Goal: Communication & Community: Answer question/provide support

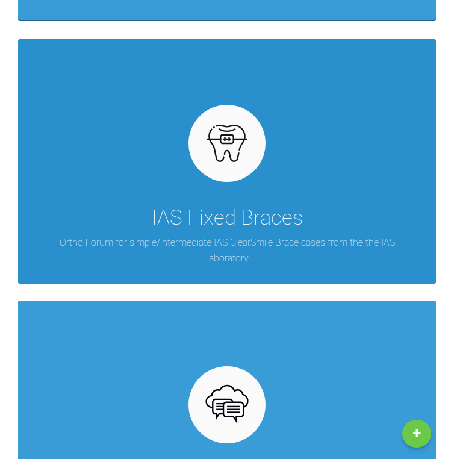
click at [188, 241] on p "Ortho Forum for simple/intermediate IAS ClearSmile Brace cases from the the IAS…" at bounding box center [227, 250] width 382 height 31
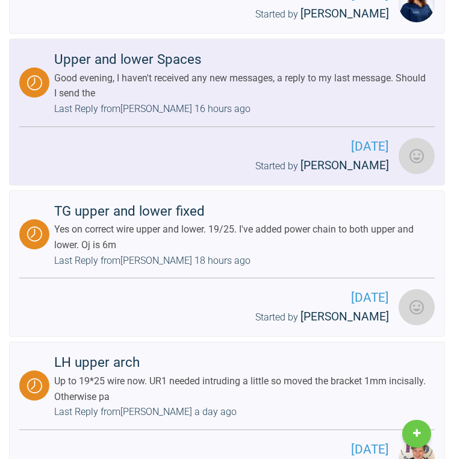
scroll to position [945, 0]
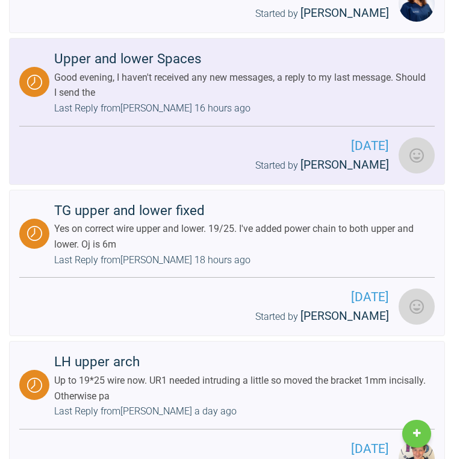
click at [227, 70] on div "Good evening, I haven't received any new messages, a reply to my last message. …" at bounding box center [242, 85] width 376 height 31
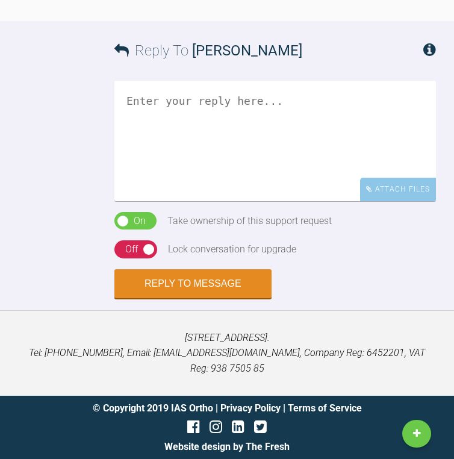
scroll to position [13956, 0]
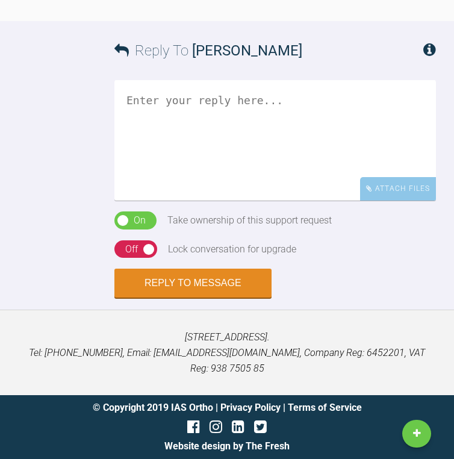
click at [140, 258] on div "On Off" at bounding box center [135, 249] width 43 height 18
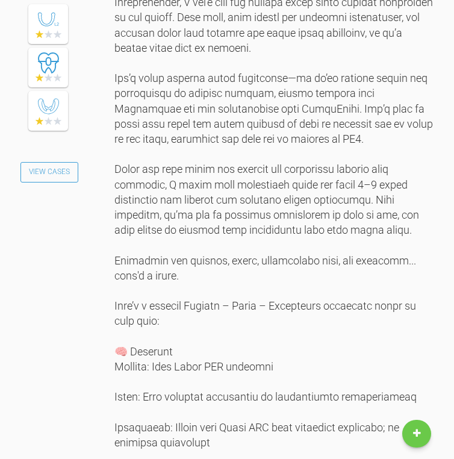
scroll to position [2388, 0]
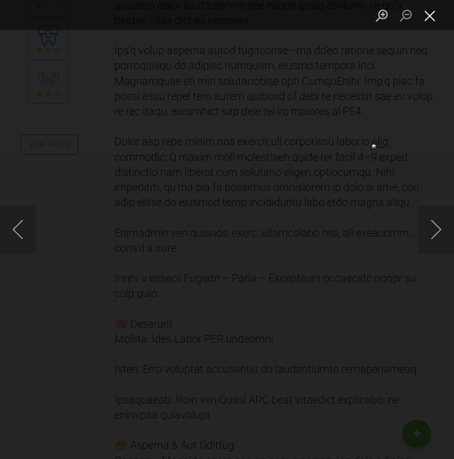
click at [431, 21] on button "Close lightbox" at bounding box center [430, 15] width 24 height 21
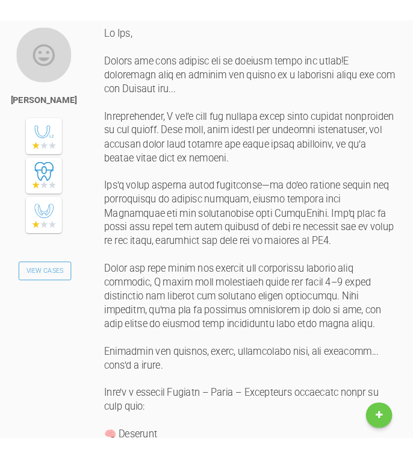
scroll to position [2260, 0]
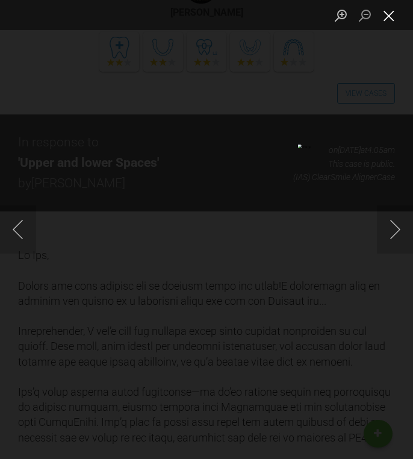
click at [391, 16] on button "Close lightbox" at bounding box center [389, 15] width 24 height 21
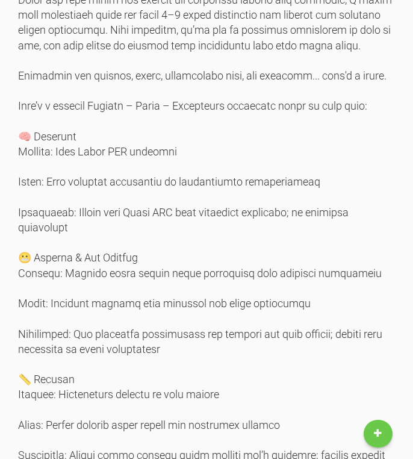
scroll to position [2729, 0]
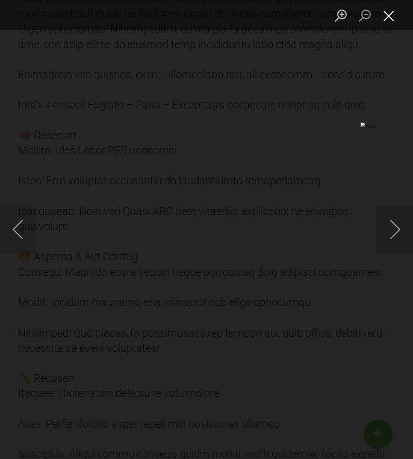
click at [389, 16] on button "Close lightbox" at bounding box center [389, 15] width 24 height 21
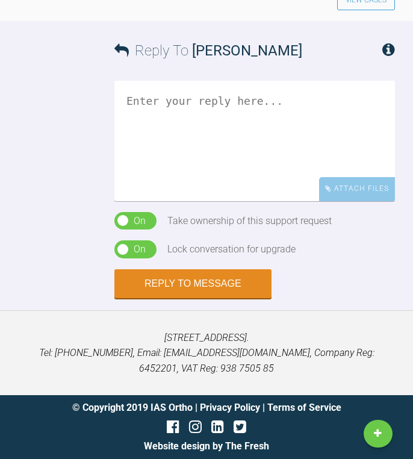
scroll to position [14457, 0]
click at [226, 201] on textarea at bounding box center [254, 141] width 281 height 120
click at [248, 201] on textarea at bounding box center [254, 141] width 281 height 120
click at [143, 201] on textarea "HI I Teo" at bounding box center [254, 141] width 281 height 120
click at [138, 201] on textarea "Hi Teo" at bounding box center [254, 141] width 281 height 120
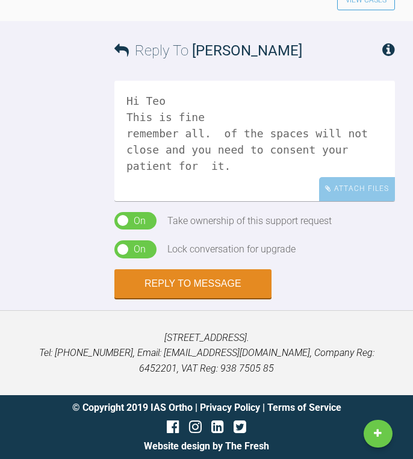
click at [195, 201] on textarea "Hi Teo This is fine remember all. of the spaces will not close and you need to …" at bounding box center [254, 141] width 281 height 120
click at [294, 201] on textarea "Hi [PERSON_NAME] This is fine remember all of the spaces will not close and you…" at bounding box center [254, 141] width 281 height 120
drag, startPoint x: 294, startPoint y: 367, endPoint x: 272, endPoint y: 341, distance: 34.6
click at [272, 201] on textarea "Hi [PERSON_NAME] This is fine remember all of the spaces will not close and you…" at bounding box center [254, 141] width 281 height 120
click at [275, 201] on textarea "Hi [PERSON_NAME] This is fine remember all of the spaces will not close and you…" at bounding box center [254, 141] width 281 height 120
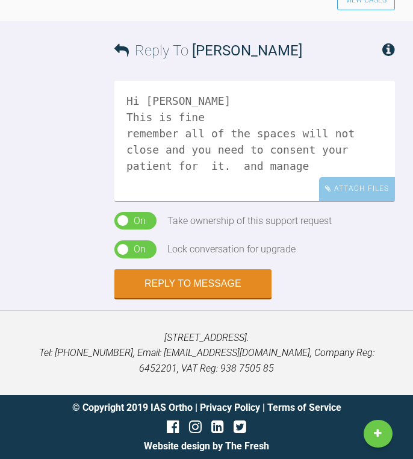
drag, startPoint x: 275, startPoint y: 342, endPoint x: 264, endPoint y: 343, distance: 11.5
click at [264, 201] on textarea "Hi [PERSON_NAME] This is fine remember all of the spaces will not close and you…" at bounding box center [254, 141] width 281 height 120
click at [294, 201] on textarea "Hi Teo This is fine remember all of the spaces may not close and you need to co…" at bounding box center [254, 141] width 281 height 120
click at [370, 201] on textarea "Hi Teo This is fine remember all of the spaces may not close and you need to co…" at bounding box center [254, 141] width 281 height 120
click at [131, 201] on textarea "Hi [PERSON_NAME] This is fine remember all of the spaces may not close and you …" at bounding box center [254, 141] width 281 height 120
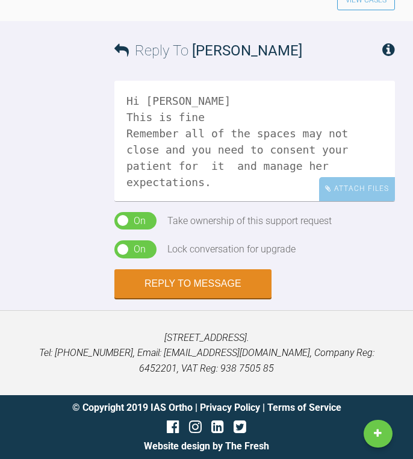
scroll to position [14457, 0]
click at [181, 201] on textarea "Hi [PERSON_NAME] This is fine Remember all of the spaces may not close and you …" at bounding box center [254, 141] width 281 height 120
click at [238, 167] on textarea "Hi Teo This is fine. Remember all of the spaces may not close and you need to c…" at bounding box center [254, 141] width 281 height 120
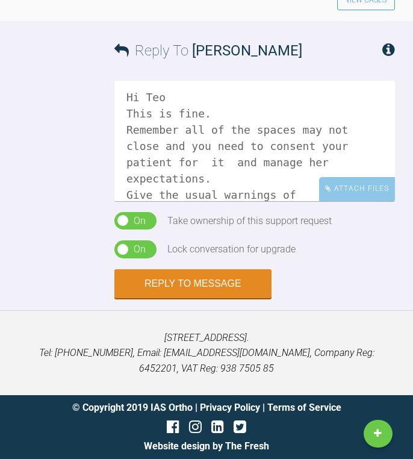
click at [288, 180] on textarea "Hi Teo This is fine. Remember all of the spaces may not close and you need to c…" at bounding box center [254, 141] width 281 height 120
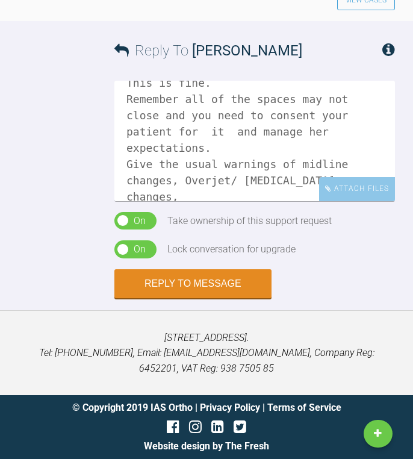
scroll to position [34, 0]
click at [226, 172] on textarea "Hi Teo This is fine. Remember all of the spaces may not close and you need to c…" at bounding box center [254, 141] width 281 height 120
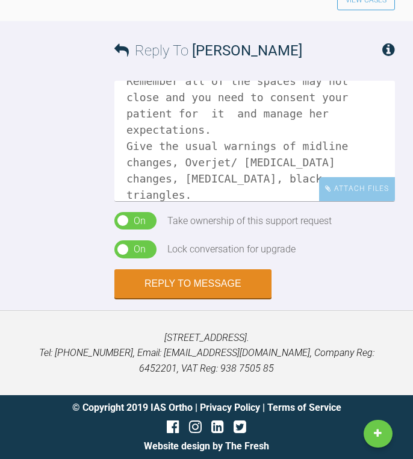
scroll to position [69, 0]
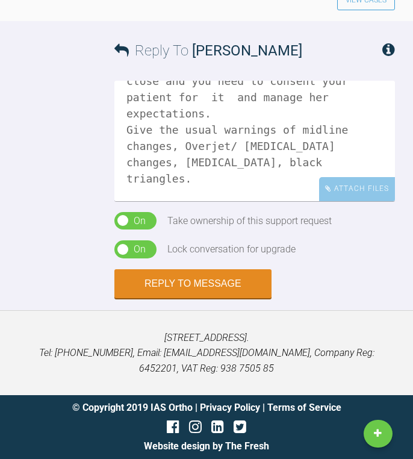
click at [179, 194] on textarea "Hi Teo This is fine. Remember all of the spaces may not close and you need to c…" at bounding box center [254, 141] width 281 height 120
click at [316, 180] on textarea "Hi Teo This is fine. Remember all of the spaces may not close and you need to c…" at bounding box center [254, 141] width 281 height 120
click at [263, 194] on textarea "Hi Teo This is fine. Remember all of the spaces may not close and you need to c…" at bounding box center [254, 141] width 281 height 120
click at [148, 161] on textarea "Hi Teo This is fine. Remember all of the spaces may not close and you need to c…" at bounding box center [254, 141] width 281 height 120
click at [239, 196] on textarea "Hi Teo This is fine. Remember all of the spaces may not close and you need to c…" at bounding box center [254, 141] width 281 height 120
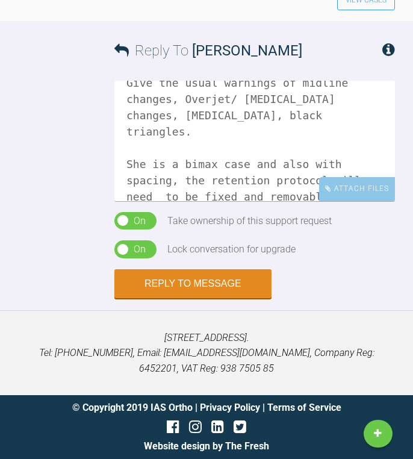
scroll to position [115, 0]
click at [225, 154] on textarea "Hi Teo This is fine. Remember all of the spaces may not close and you need to c…" at bounding box center [254, 141] width 281 height 120
click at [193, 184] on textarea "Hi Teo This is fine. Remember all of the spaces may not close and you need to c…" at bounding box center [254, 141] width 281 height 120
click at [369, 152] on textarea "Hi Teo This is fine. Remember all of the spaces may not close and you need to c…" at bounding box center [254, 141] width 281 height 120
click at [227, 177] on textarea "Hi Teo This is fine. Remember all of the spaces may not close and you need to c…" at bounding box center [254, 141] width 281 height 120
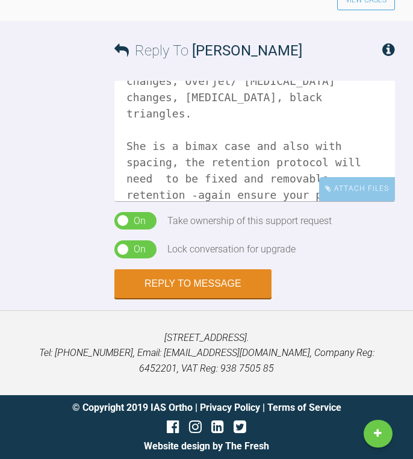
scroll to position [150, 0]
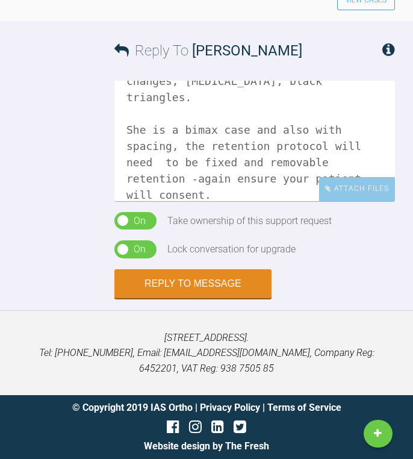
click at [206, 161] on textarea "Hi Teo This is fine. Remember all of the spaces may not close and you need to c…" at bounding box center [254, 141] width 281 height 120
click at [204, 162] on textarea "Hi Teo This is fine. Remember all of the spaces may not close and you need to c…" at bounding box center [254, 141] width 281 height 120
click at [162, 182] on textarea "Hi Teo This is fine. Remember all of the spaces may not close and you need to c…" at bounding box center [254, 141] width 281 height 120
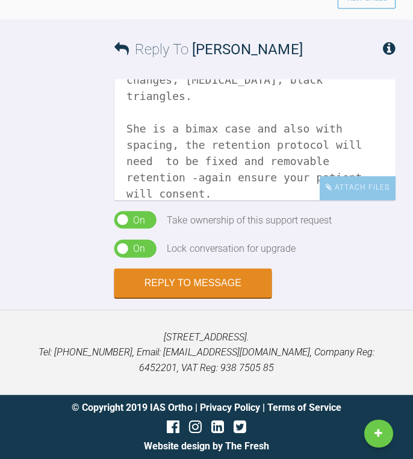
click at [165, 178] on textarea "Hi Teo This is fine. Remember all of the spaces may not close and you need to c…" at bounding box center [254, 141] width 281 height 120
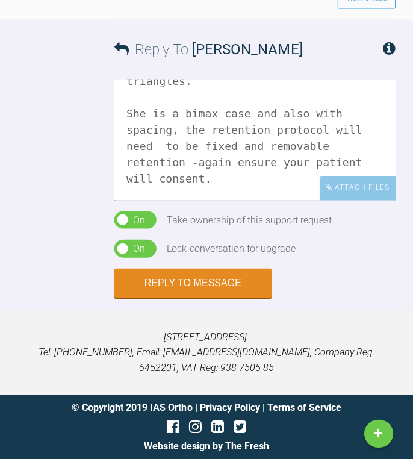
scroll to position [164, 0]
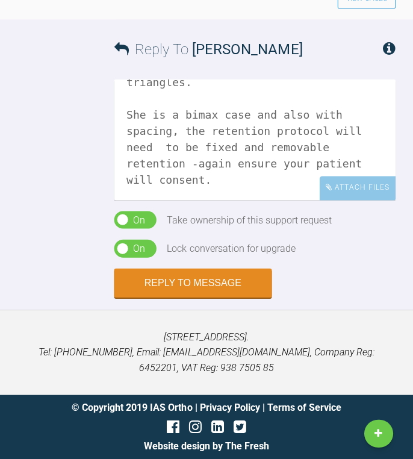
click at [263, 154] on textarea "Hi Teo This is fine. Remember all of the spaces may not close and you need to c…" at bounding box center [254, 141] width 281 height 120
click at [305, 148] on textarea "Hi Teo This is fine. Remember all of the spaces may not close and you need to c…" at bounding box center [254, 141] width 281 height 120
click at [291, 151] on textarea "Hi Teo This is fine. Remember all of the spaces may not close and you need to c…" at bounding box center [254, 141] width 281 height 120
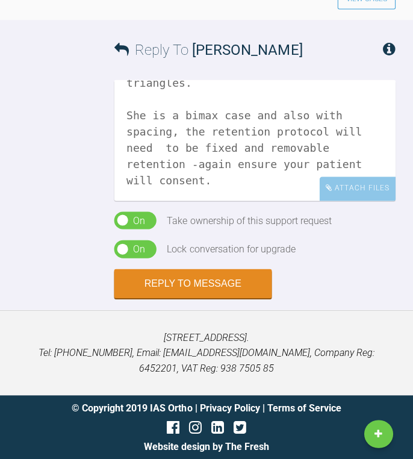
click at [361, 152] on textarea "Hi Teo This is fine. Remember all of the spaces may not close and you need to c…" at bounding box center [254, 141] width 281 height 120
drag, startPoint x: 329, startPoint y: 167, endPoint x: 347, endPoint y: 167, distance: 17.5
click at [347, 167] on textarea "Hi Teo This is fine. Remember all of the spaces may not close and you need to c…" at bounding box center [254, 141] width 281 height 120
click at [350, 170] on textarea "Hi Teo This is fine. Remember all of the spaces may not close and you need to c…" at bounding box center [254, 141] width 281 height 120
click at [348, 175] on textarea "Hi Teo This is fine. Remember all of the spaces may not close and you need to c…" at bounding box center [254, 141] width 281 height 120
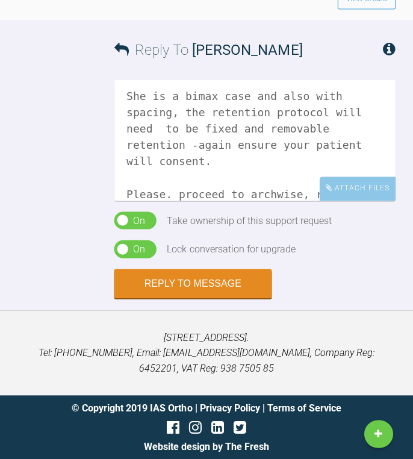
scroll to position [199, 0]
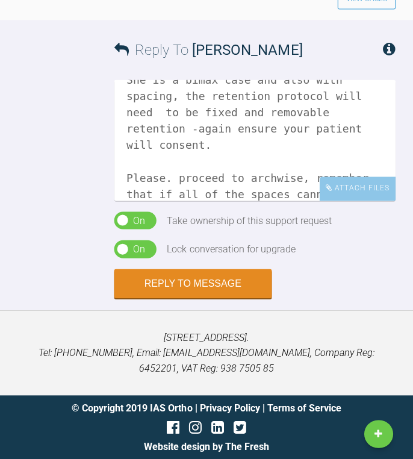
click at [331, 147] on textarea "Hi Teo This is fine. Remember all of the spaces may not close and you need to c…" at bounding box center [254, 141] width 281 height 120
click at [347, 148] on textarea "Hi Teo This is fine. Remember all of the spaces may not close and you need to c…" at bounding box center [254, 141] width 281 height 120
drag, startPoint x: 148, startPoint y: 196, endPoint x: 98, endPoint y: 194, distance: 49.4
click at [98, 194] on div "Reply To [PERSON_NAME] Hi Teo This is fine. Remember all of the spaces may not …" at bounding box center [206, 159] width 413 height 277
click at [357, 146] on textarea "Hi Teo This is fine. Remember all of the spaces may not close and you need to c…" at bounding box center [254, 141] width 281 height 120
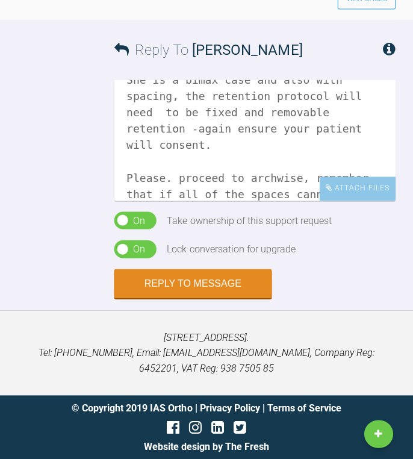
click at [375, 147] on textarea "Hi Teo This is fine. Remember all of the spaces may not close and you need to c…" at bounding box center [254, 141] width 281 height 120
click at [160, 117] on textarea "Hi Teo This is fine. Remember all of the spaces may not close and you need to c…" at bounding box center [254, 141] width 281 height 120
click at [247, 169] on textarea "Hi Teo This is fine. Remember all of the spaces may not close and you need to c…" at bounding box center [254, 141] width 281 height 120
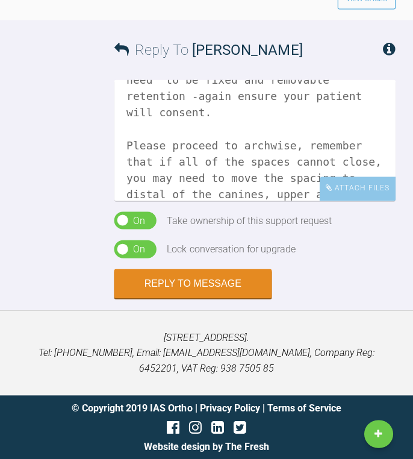
scroll to position [248, 0]
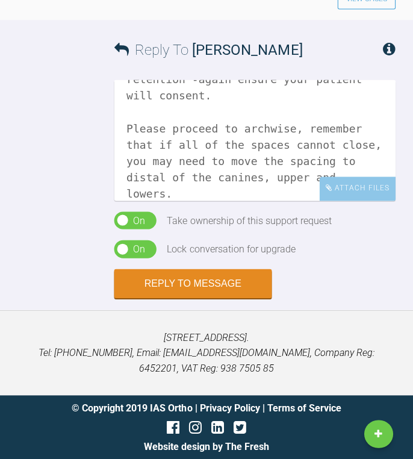
click at [129, 164] on textarea "Hi Teo This is fine. Remember all of the spaces may not close and you need to c…" at bounding box center [254, 141] width 281 height 120
click at [201, 128] on textarea "Hi Teo This is fine. Remember all of the spaces may not close and you need to c…" at bounding box center [254, 141] width 281 height 120
click at [364, 131] on textarea "Hi Teo This is fine. Remember all of the spaces may not close and you need to c…" at bounding box center [254, 141] width 281 height 120
click at [188, 163] on textarea "Hi Teo This is fine. Remember all of the spaces may not close and you need to c…" at bounding box center [254, 141] width 281 height 120
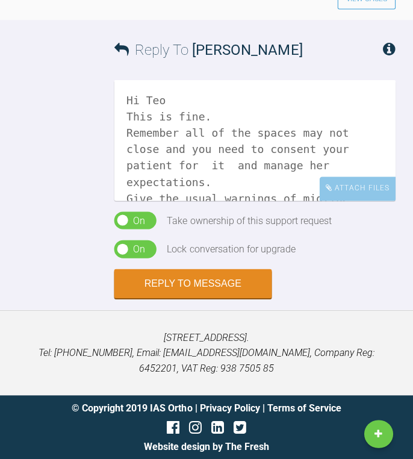
scroll to position [0, 0]
click at [166, 101] on textarea "Hi Teo This is fine. Remember all of the spaces may not close and you need to c…" at bounding box center [254, 141] width 281 height 120
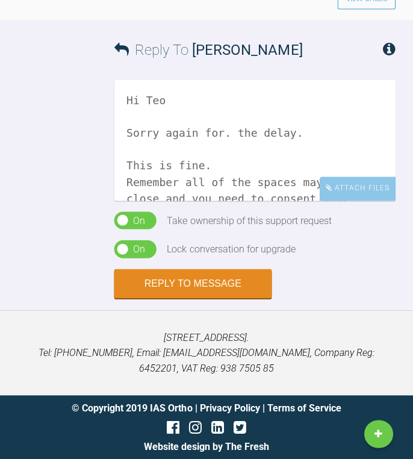
click at [199, 137] on textarea "Hi Teo Sorry again for. the delay. This is fine. Remember all of the spaces may…" at bounding box center [254, 141] width 281 height 120
click at [195, 166] on textarea "Hi Teo Sorry again for the delay. This is fine. Remember all of the spaces may …" at bounding box center [254, 141] width 281 height 120
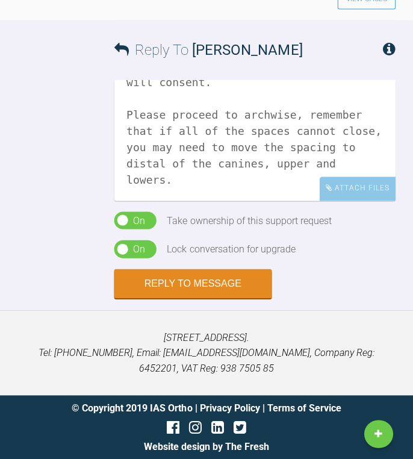
scroll to position [359, 0]
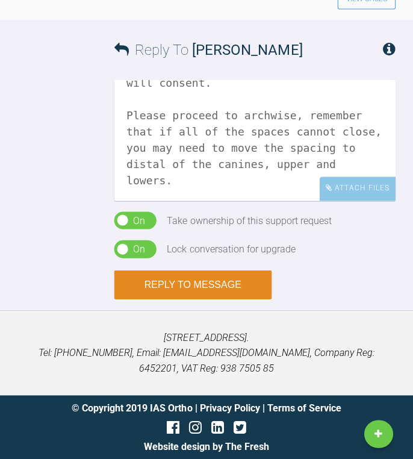
type textarea "Hi Teo Sorry again for the delay. This is fine. I think she's mild Class III or…"
click at [164, 279] on button "Reply to Message" at bounding box center [192, 284] width 157 height 29
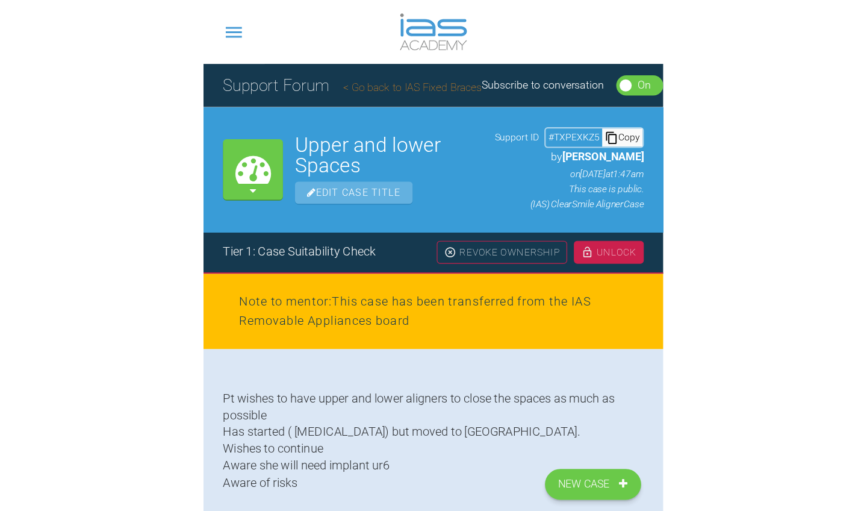
scroll to position [0, 0]
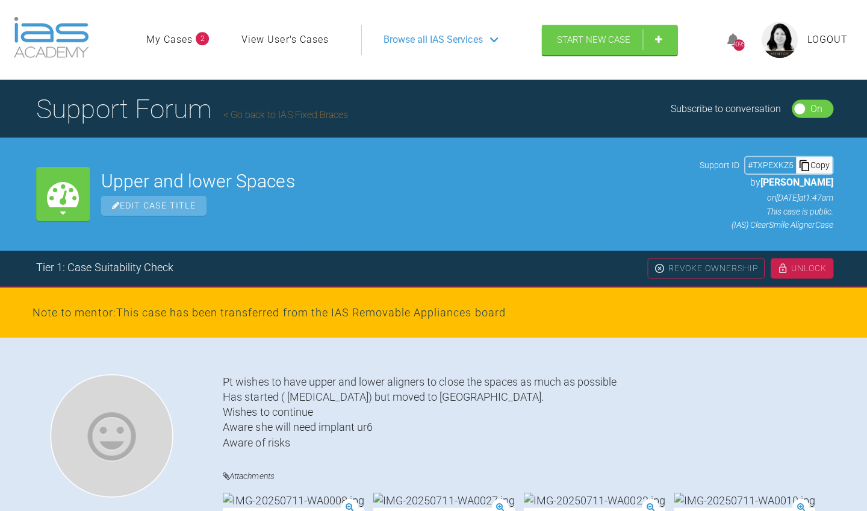
click at [176, 41] on link "My Cases" at bounding box center [169, 40] width 46 height 16
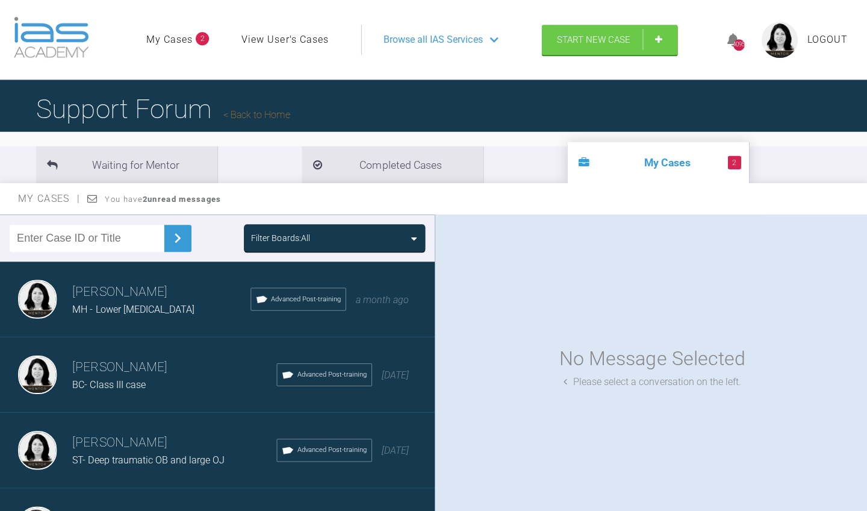
click at [144, 294] on h3 "[PERSON_NAME]" at bounding box center [161, 291] width 178 height 20
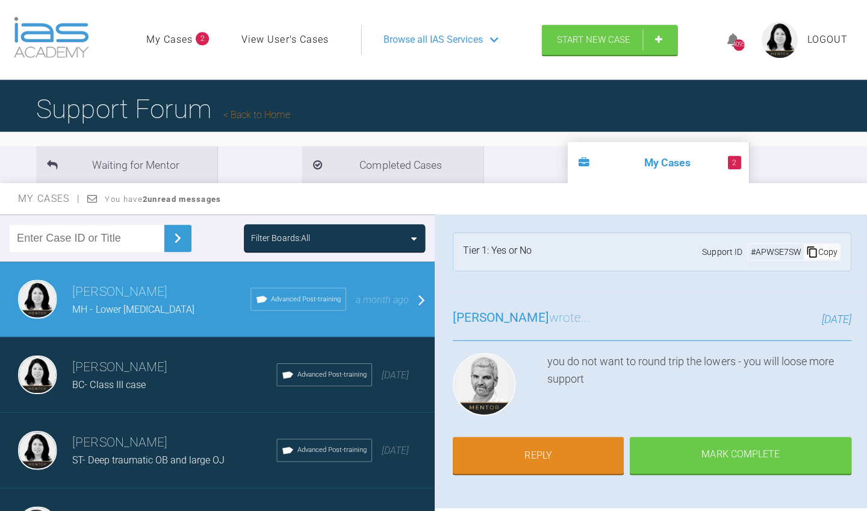
click at [184, 42] on link "My Cases" at bounding box center [169, 40] width 46 height 16
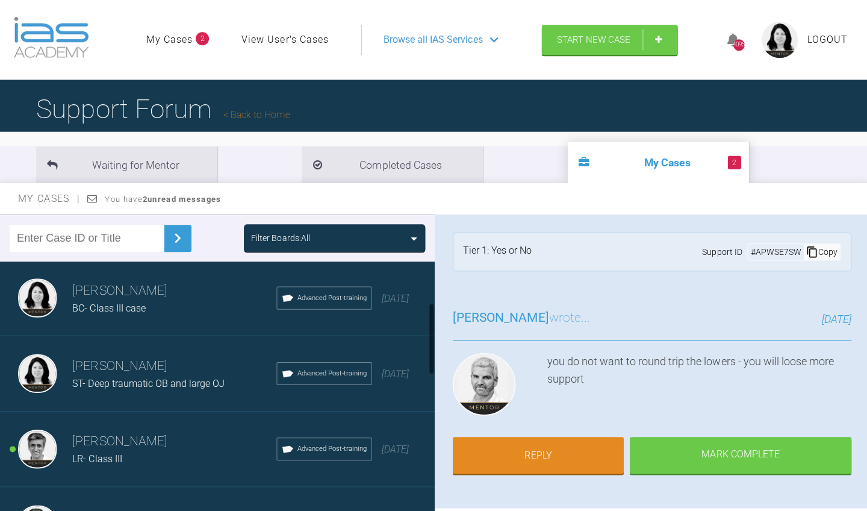
scroll to position [145, 0]
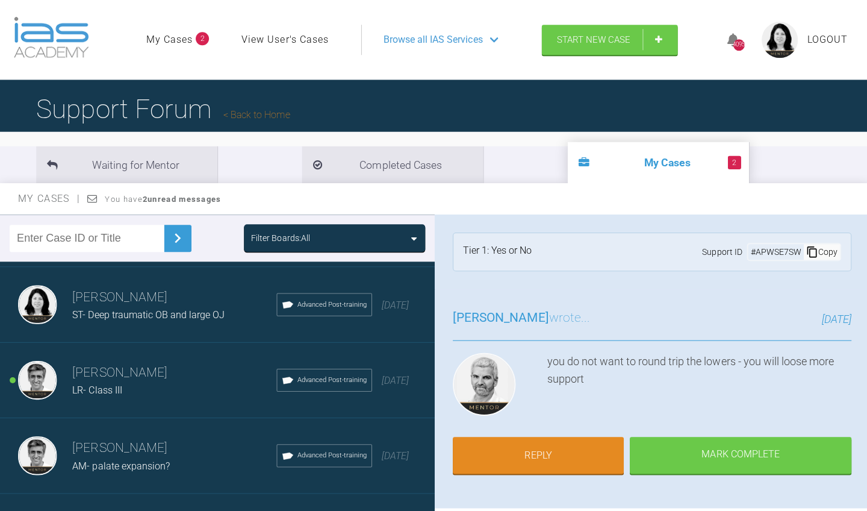
click at [170, 369] on h3 "[PERSON_NAME]" at bounding box center [174, 371] width 204 height 20
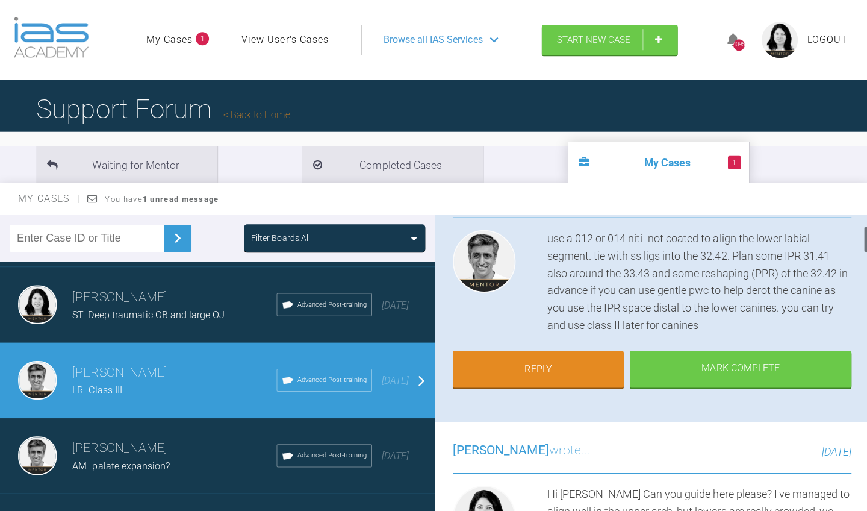
scroll to position [114, 0]
